Goal: Find specific page/section: Find specific page/section

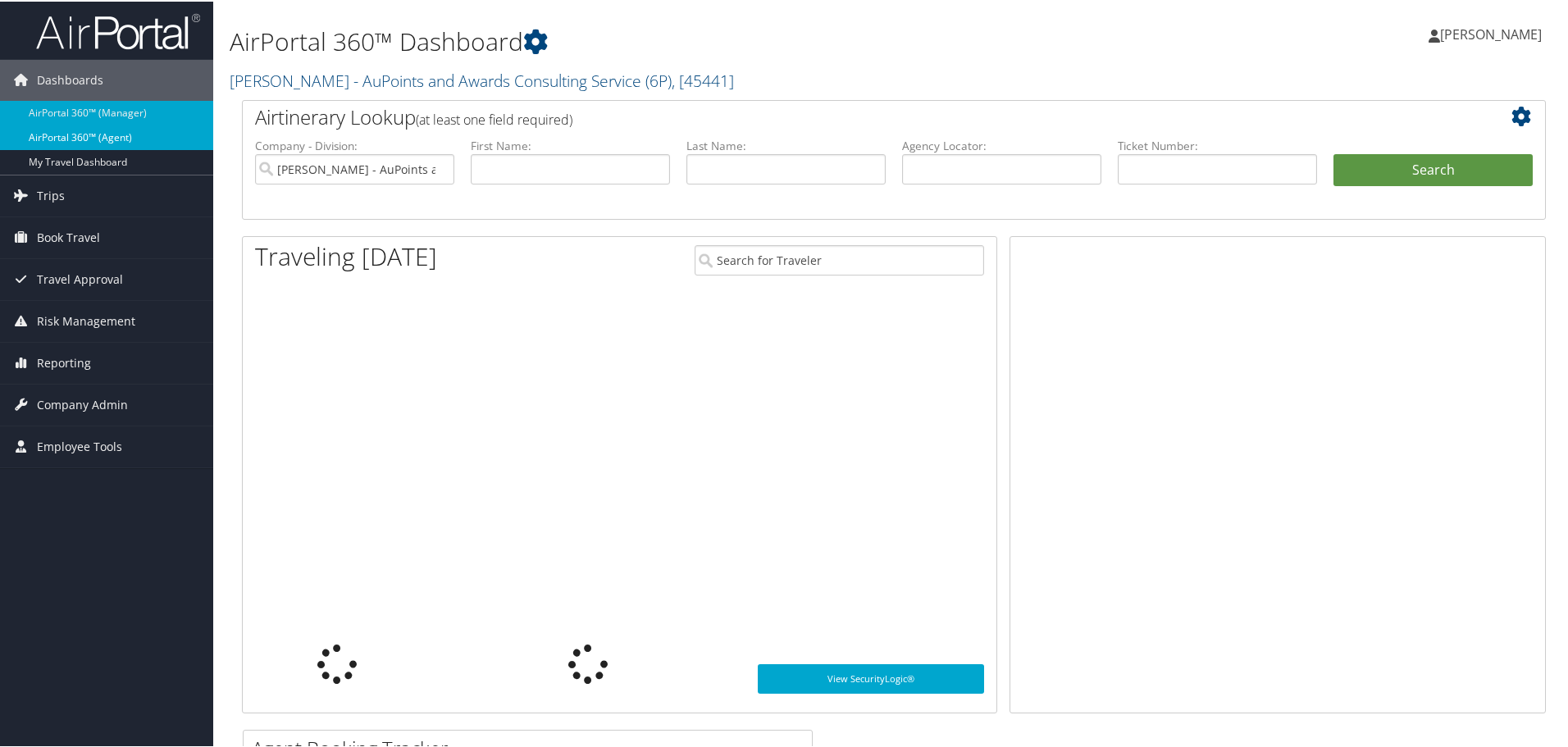
click at [140, 136] on link "AirPortal 360™ (Agent)" at bounding box center [107, 136] width 214 height 25
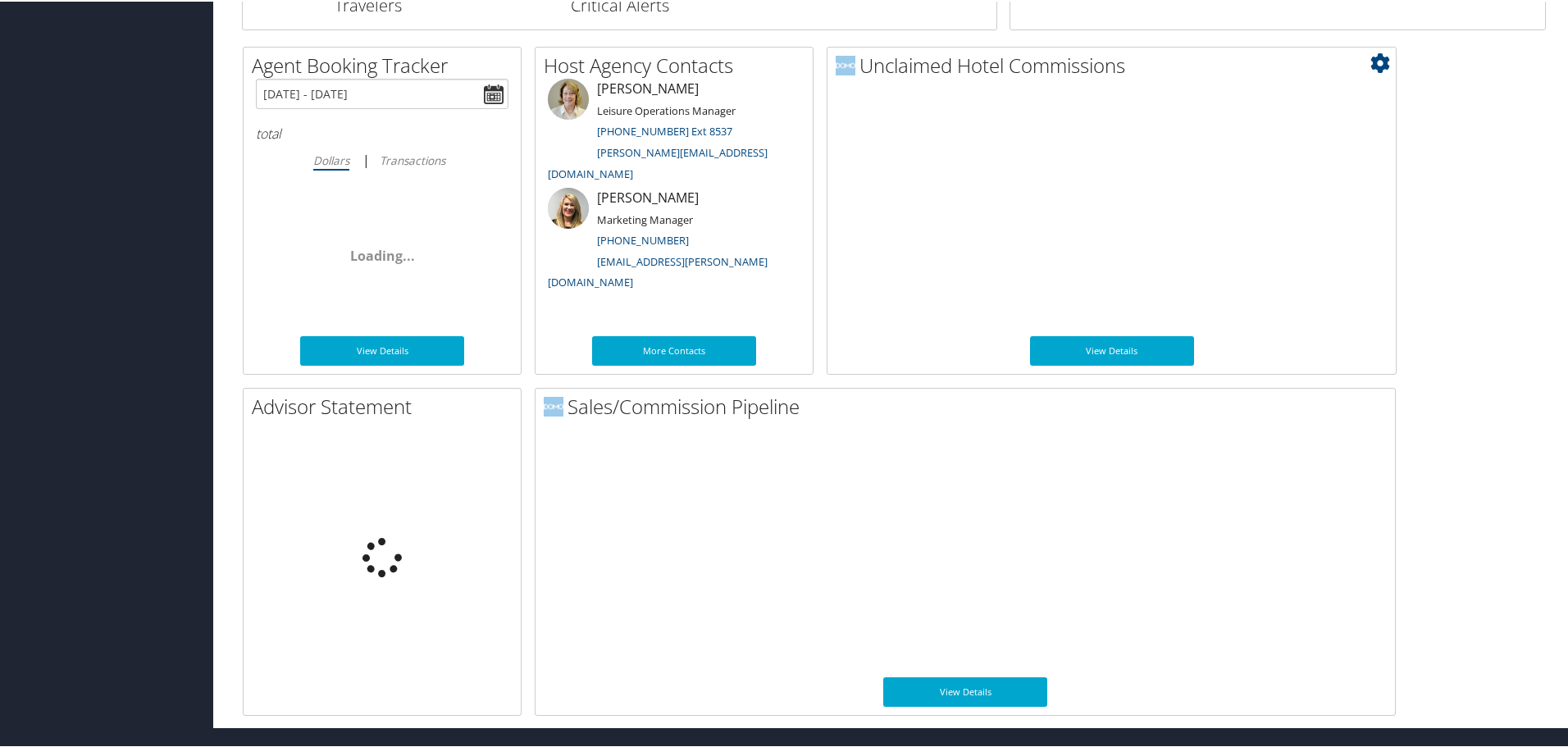
scroll to position [800, 0]
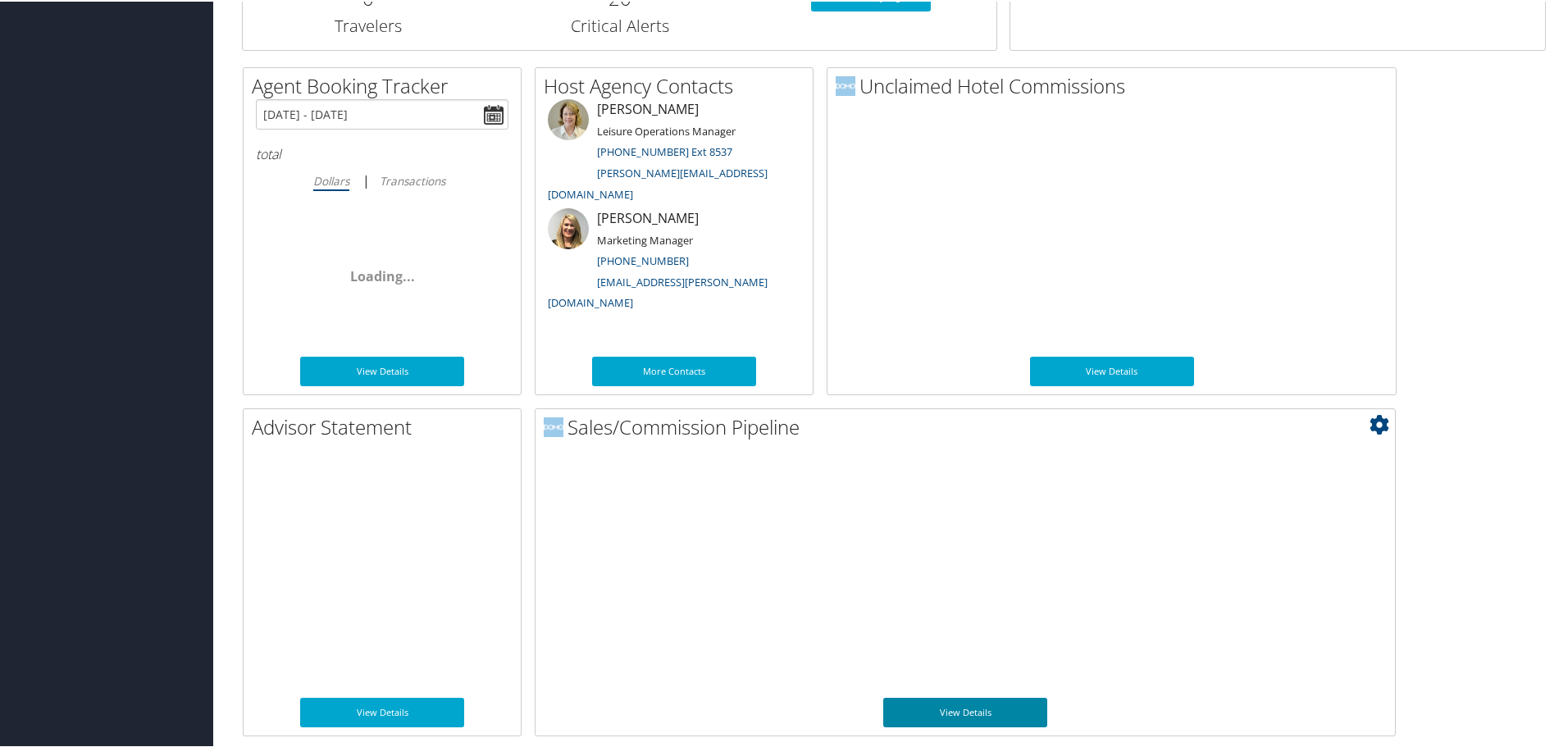
click at [975, 697] on link "View Details" at bounding box center [965, 711] width 164 height 30
